Goal: Task Accomplishment & Management: Manage account settings

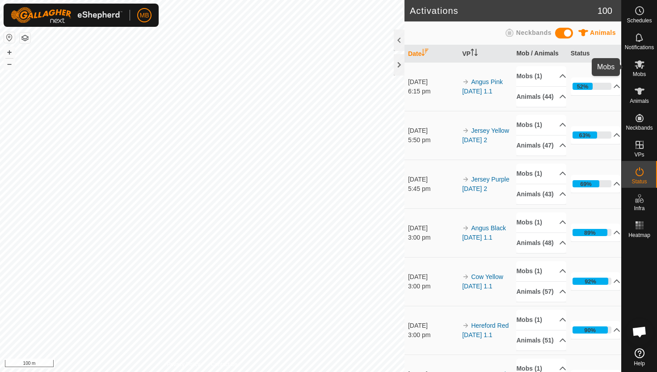
click at [637, 64] on icon at bounding box center [639, 64] width 10 height 8
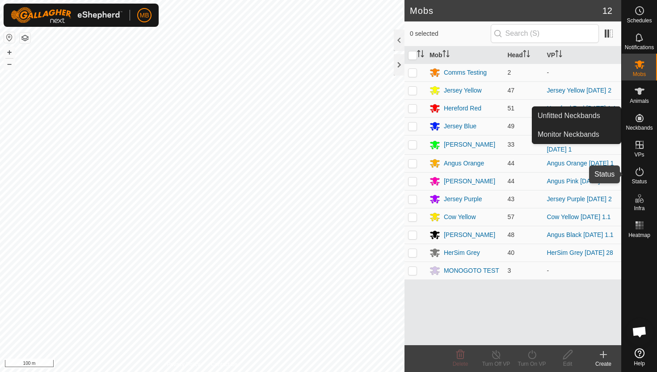
click at [638, 172] on icon at bounding box center [639, 171] width 11 height 11
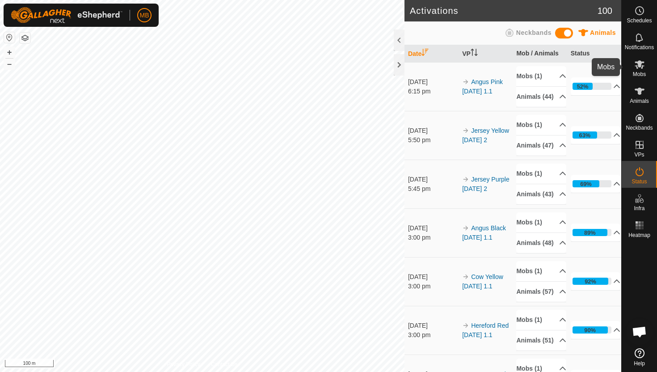
click at [641, 65] on icon at bounding box center [639, 64] width 11 height 11
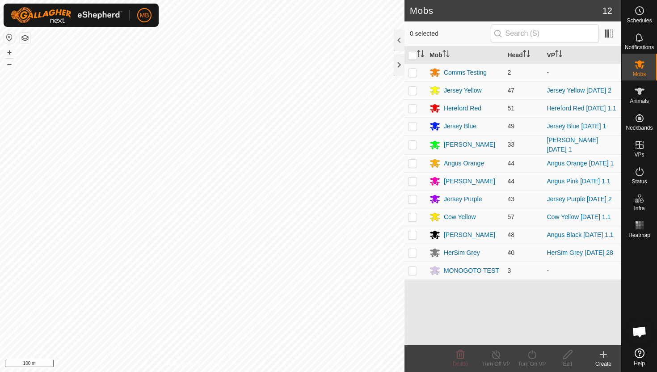
click at [414, 184] on p-checkbox at bounding box center [412, 180] width 9 height 7
checkbox input "true"
click at [531, 355] on icon at bounding box center [531, 354] width 11 height 11
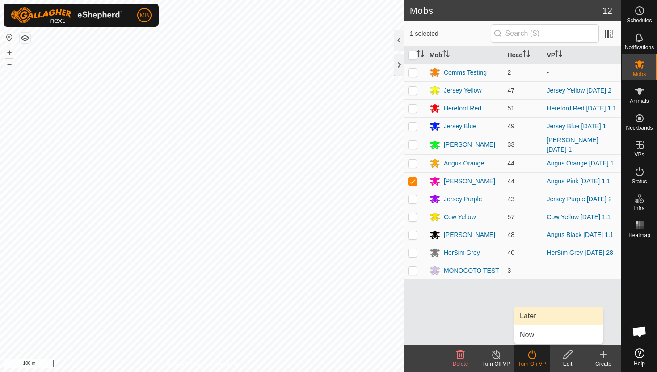
click at [540, 312] on link "Later" at bounding box center [558, 316] width 88 height 18
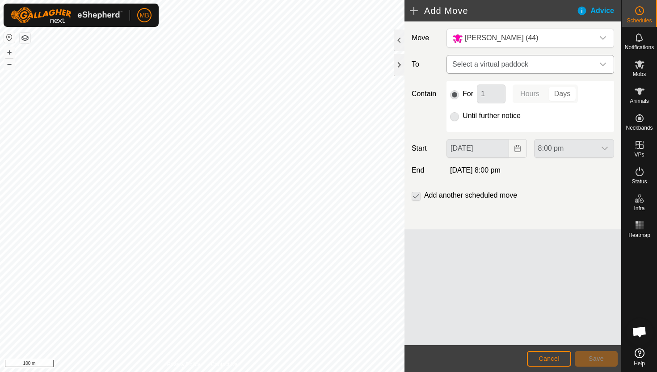
click at [603, 63] on icon "dropdown trigger" at bounding box center [602, 64] width 7 height 7
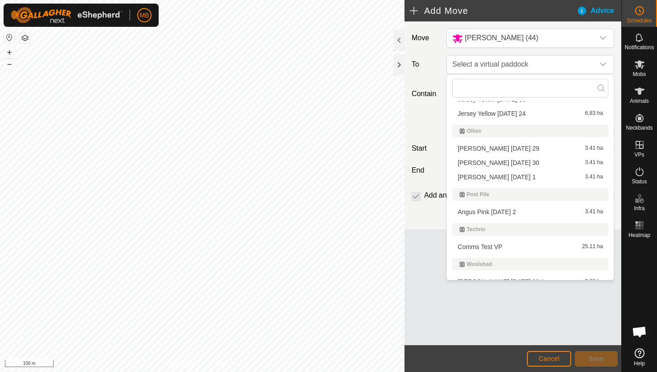
scroll to position [398, 0]
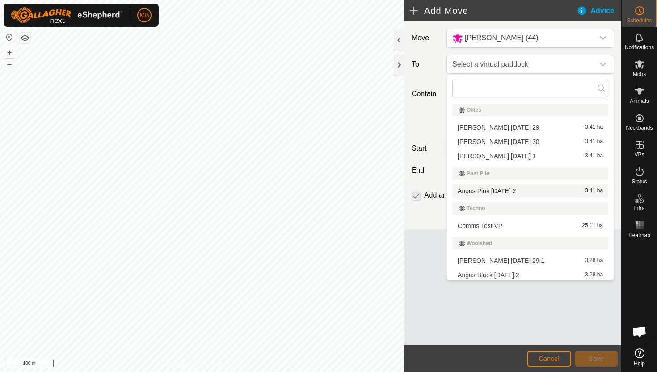
click at [553, 191] on li "Angus Pink [DATE] 2 3.41 ha" at bounding box center [530, 190] width 156 height 13
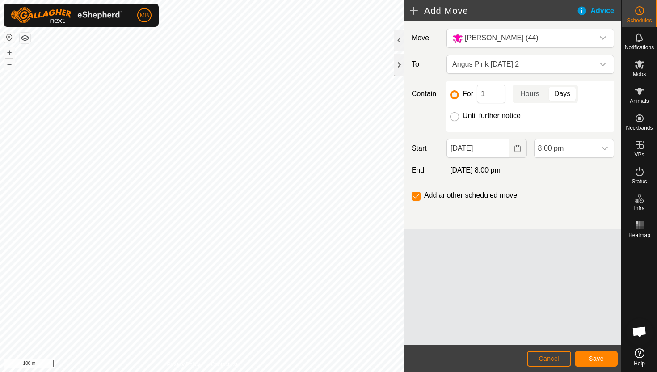
click at [456, 118] on input "Until further notice" at bounding box center [454, 116] width 9 height 9
radio input "true"
checkbox input "false"
click at [495, 150] on input "[DATE]" at bounding box center [477, 148] width 62 height 19
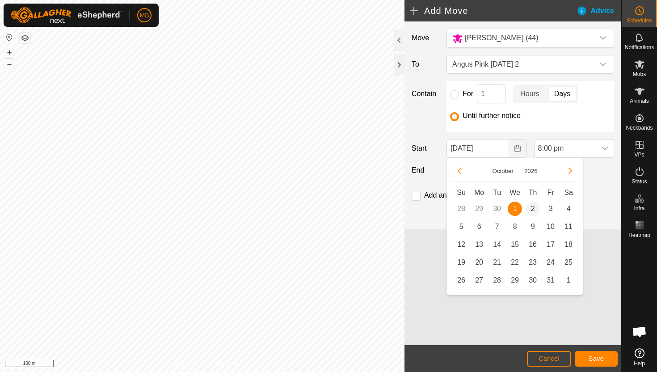
click at [531, 210] on span "2" at bounding box center [532, 208] width 14 height 14
type input "[DATE]"
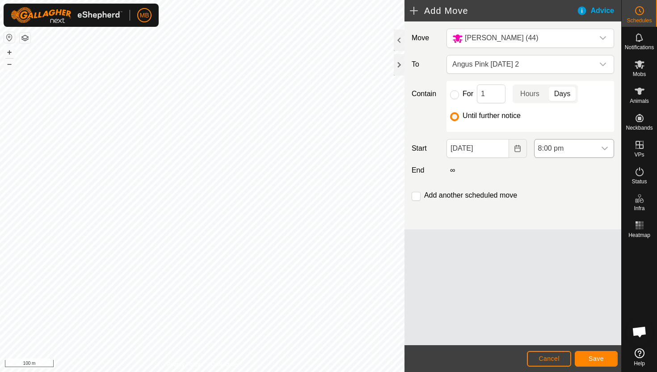
click at [599, 150] on div "dropdown trigger" at bounding box center [604, 148] width 18 height 18
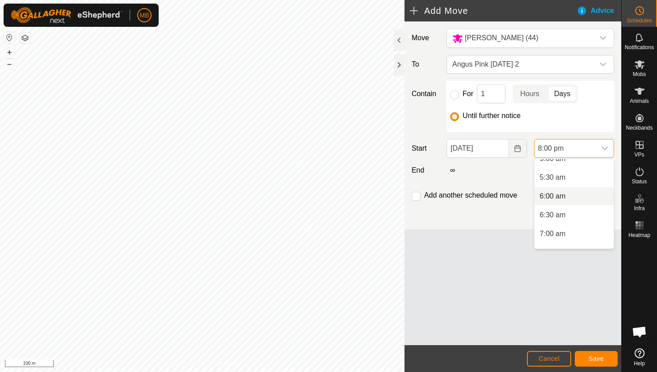
scroll to position [195, 0]
click at [589, 182] on li "5:30 am" at bounding box center [573, 179] width 79 height 18
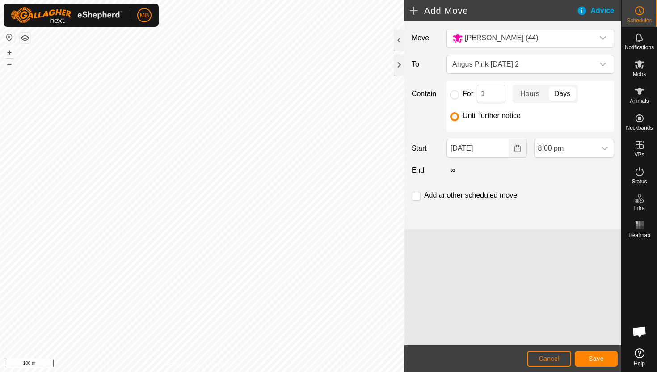
scroll to position [679, 0]
click at [600, 358] on span "Save" at bounding box center [595, 358] width 15 height 7
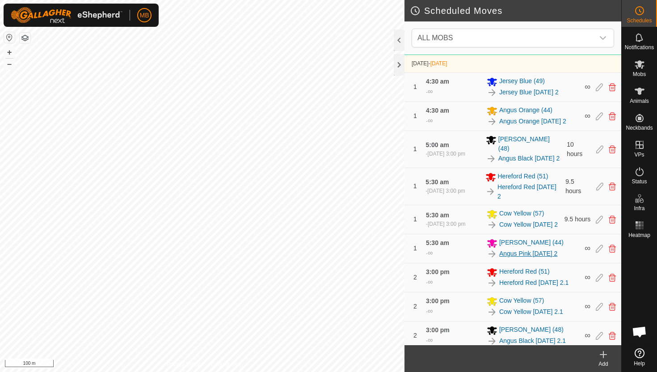
scroll to position [288, 0]
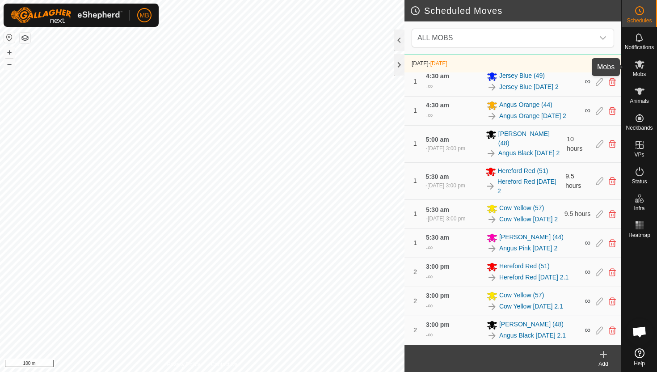
click at [639, 62] on icon at bounding box center [639, 64] width 10 height 8
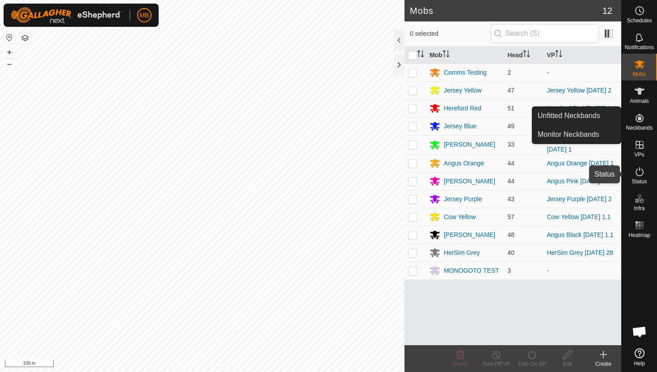
click at [639, 173] on icon at bounding box center [639, 171] width 11 height 11
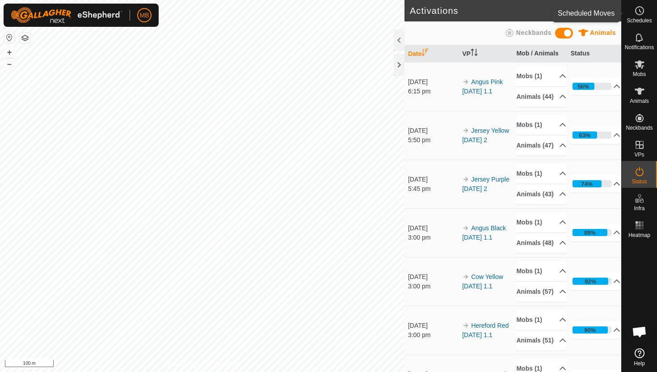
click at [634, 9] on icon at bounding box center [639, 10] width 11 height 11
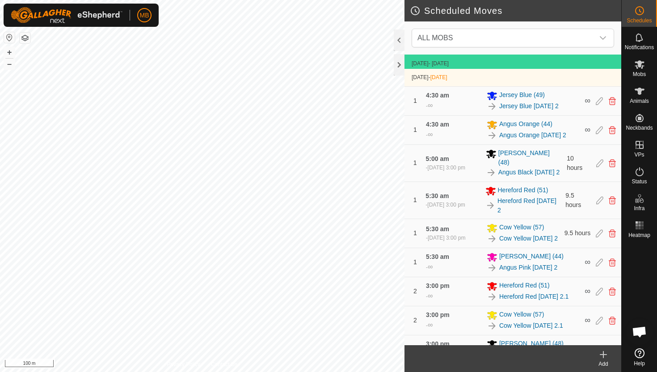
scroll to position [256, 0]
click at [7, 50] on button "+" at bounding box center [9, 52] width 11 height 11
click at [9, 61] on button "–" at bounding box center [9, 64] width 11 height 11
click at [638, 175] on icon at bounding box center [639, 171] width 8 height 9
